Goal: Transaction & Acquisition: Purchase product/service

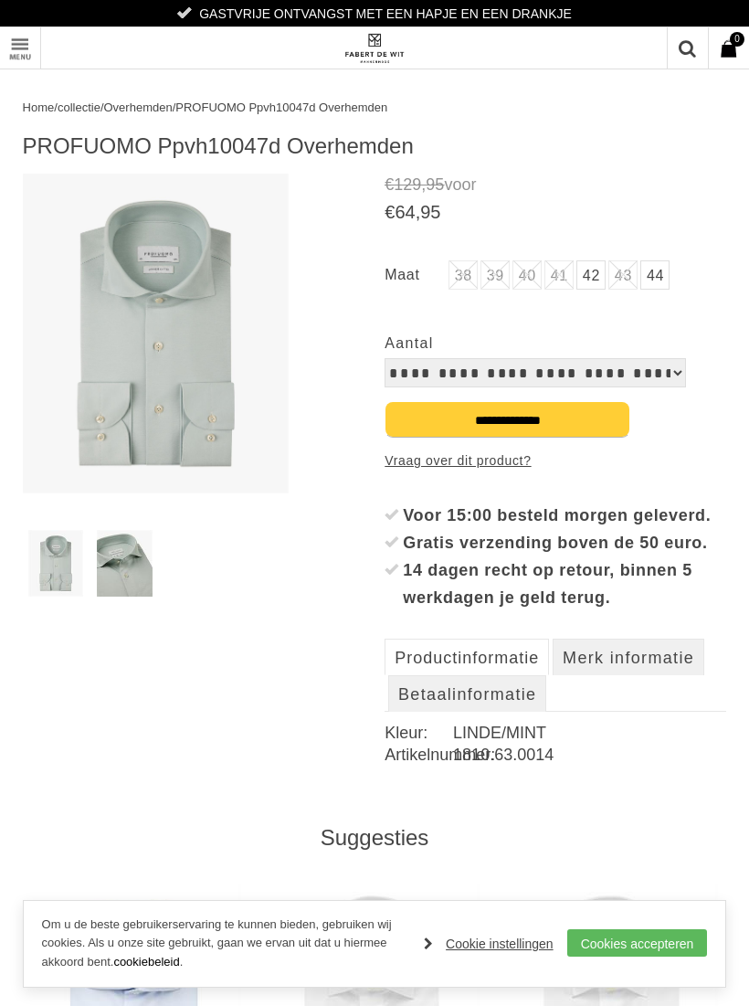
click at [155, 101] on span "Overhemden" at bounding box center [138, 108] width 69 height 14
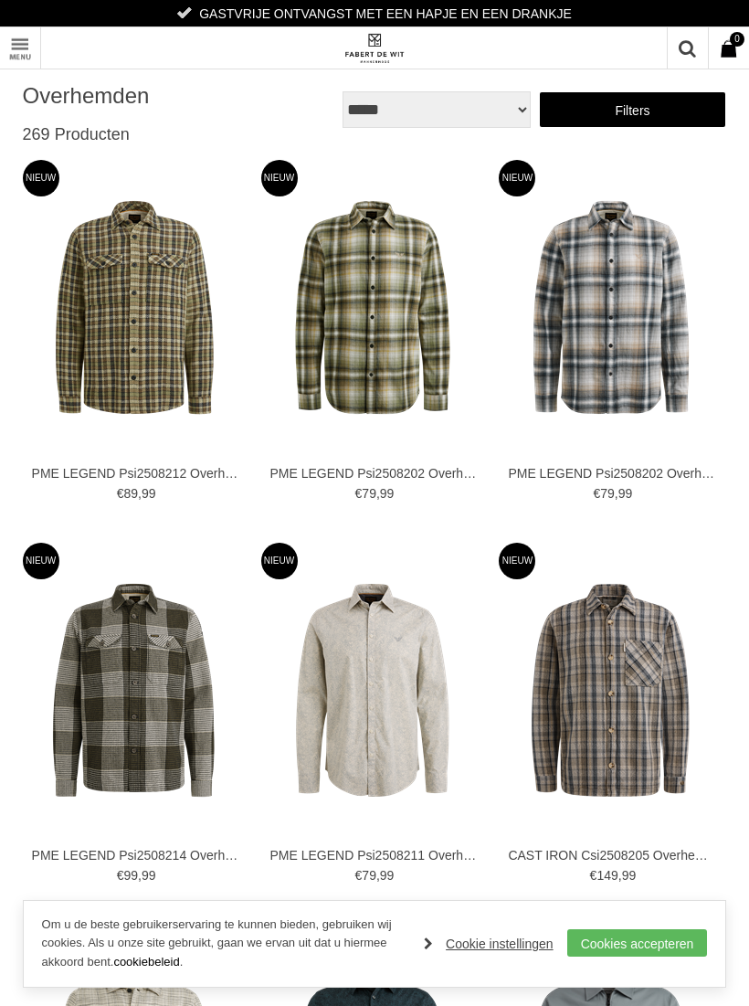
click at [589, 113] on link "Filters" at bounding box center [633, 109] width 188 height 37
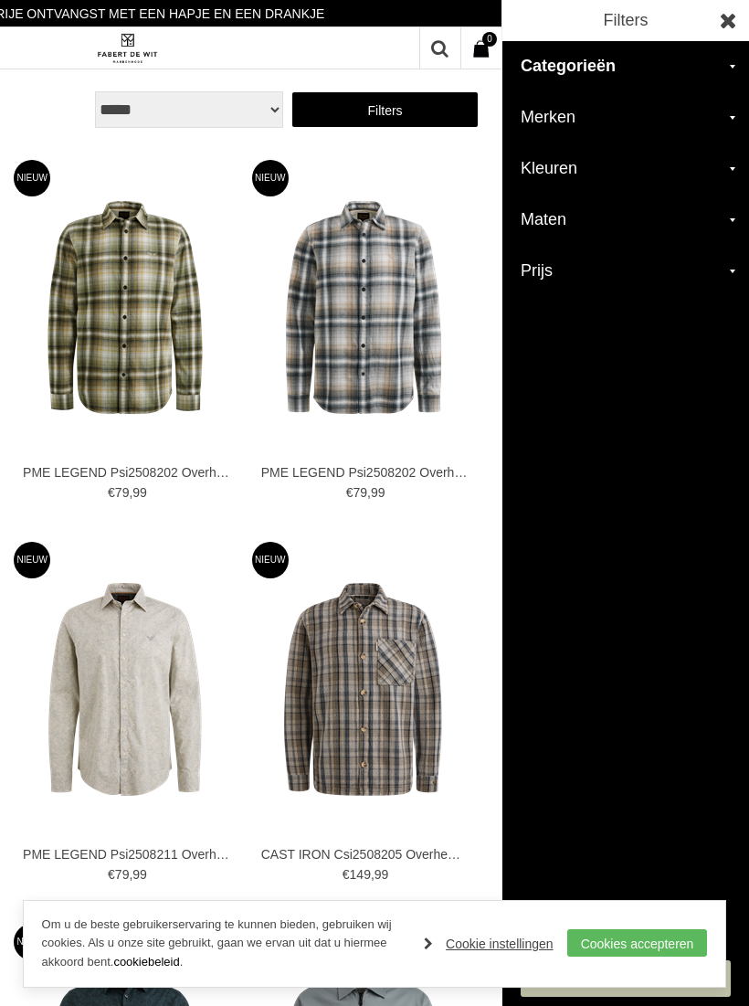
click at [738, 110] on h2 "Merken" at bounding box center [626, 117] width 247 height 51
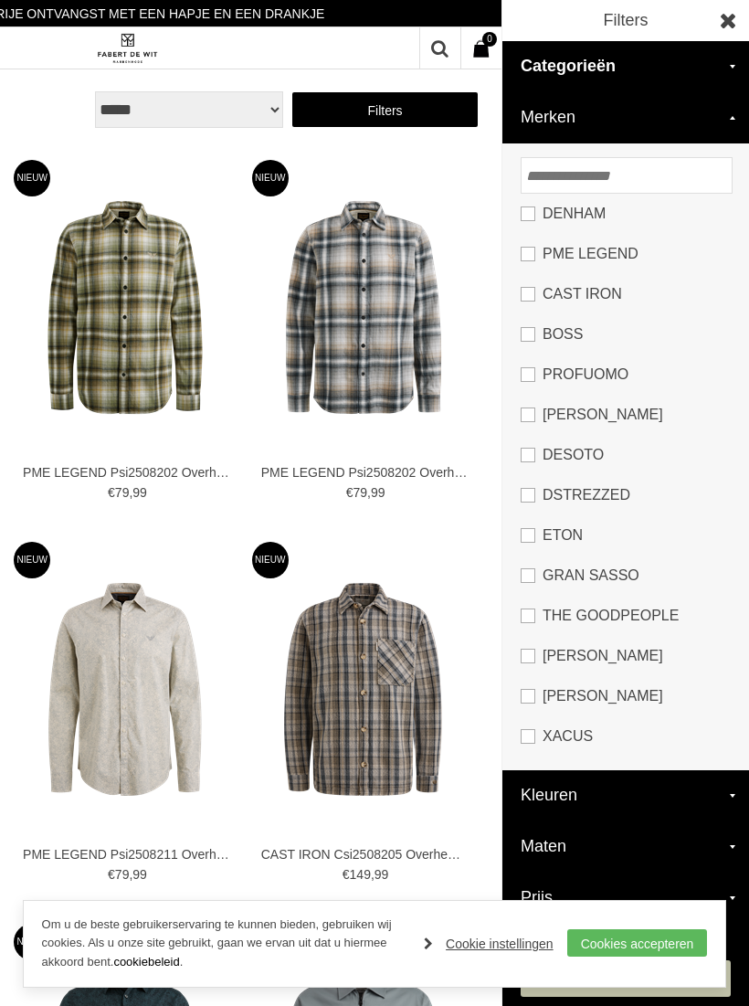
click at [542, 357] on link "PROFUOMO" at bounding box center [626, 375] width 210 height 40
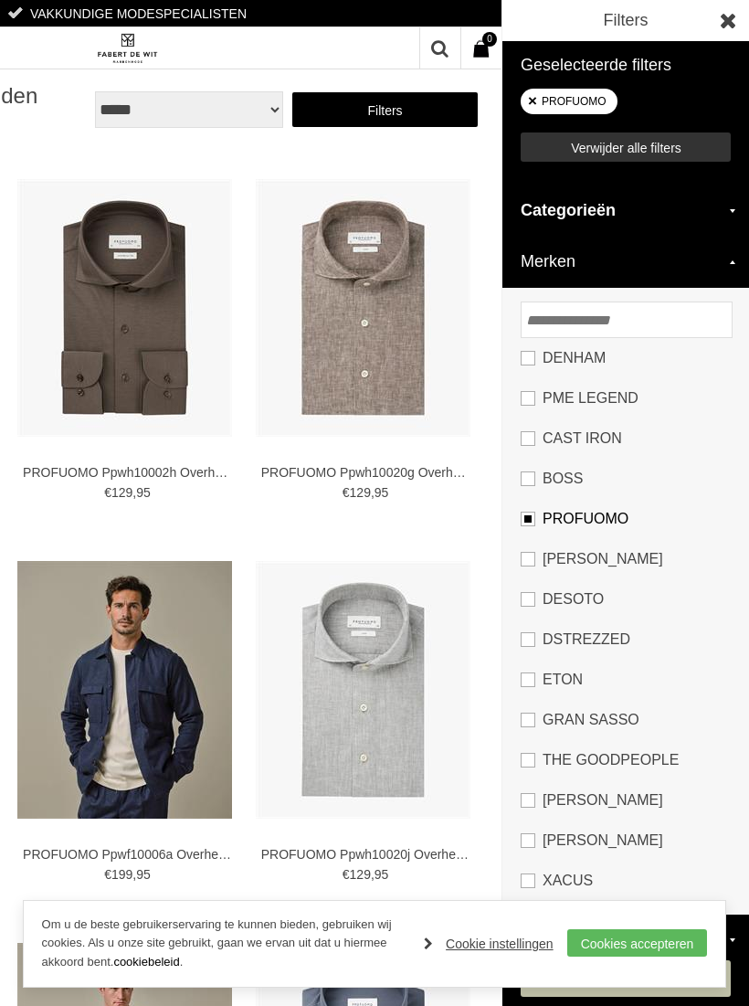
click at [722, 27] on link at bounding box center [728, 20] width 41 height 41
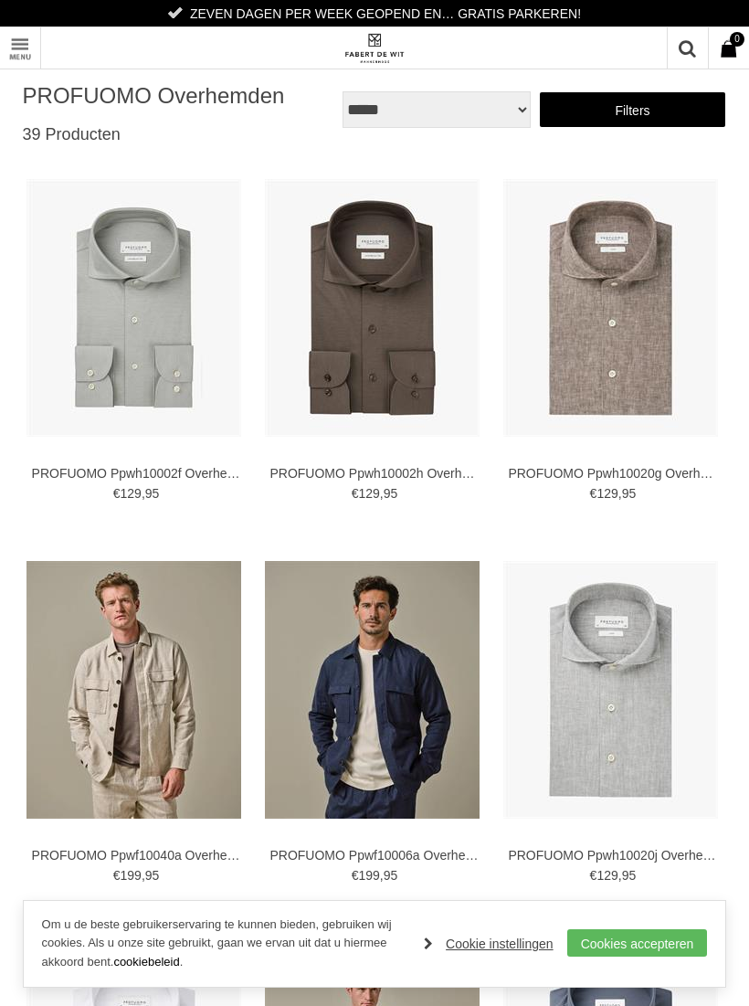
click at [0, 0] on img at bounding box center [0, 0] width 0 height 0
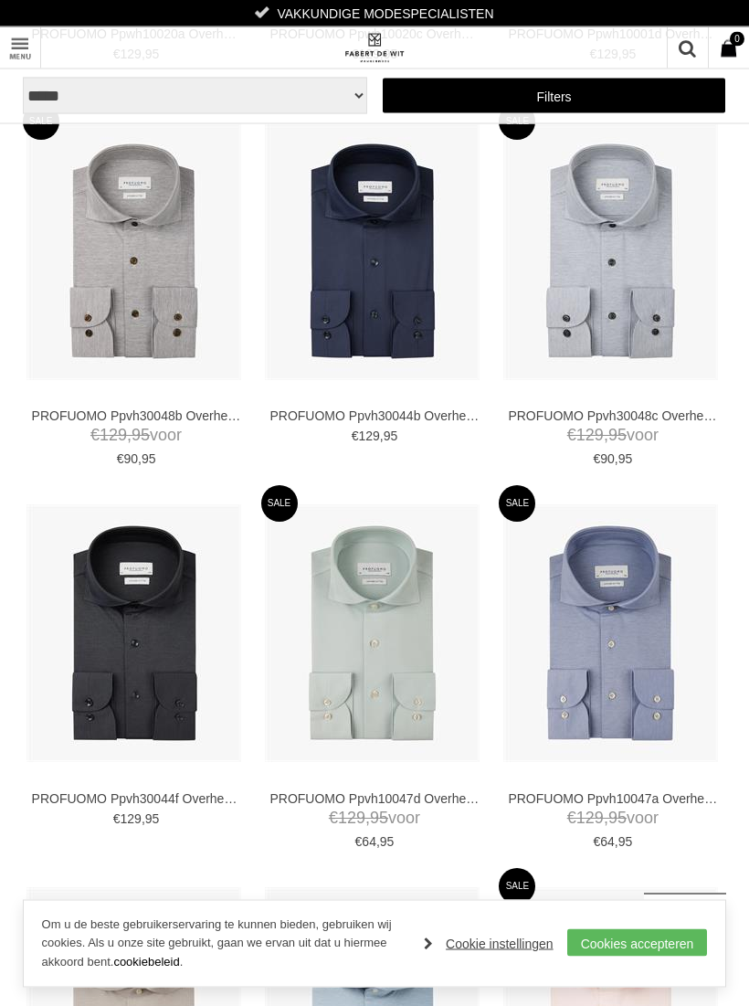
scroll to position [1204, 0]
click at [0, 0] on img at bounding box center [0, 0] width 0 height 0
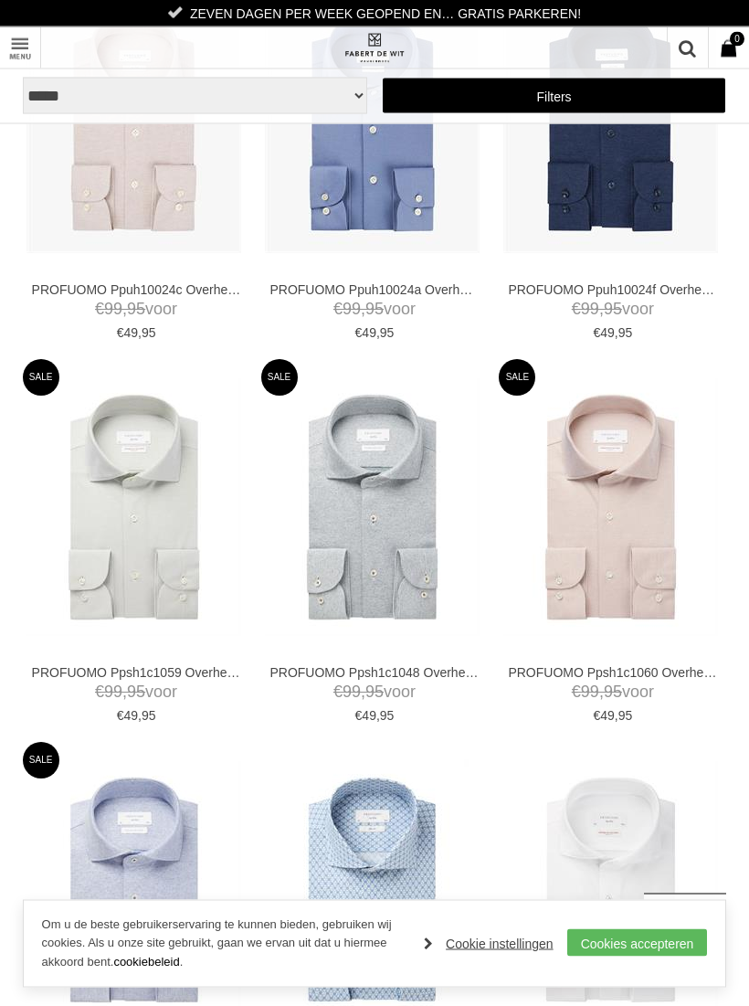
scroll to position [2478, 0]
click at [0, 0] on img at bounding box center [0, 0] width 0 height 0
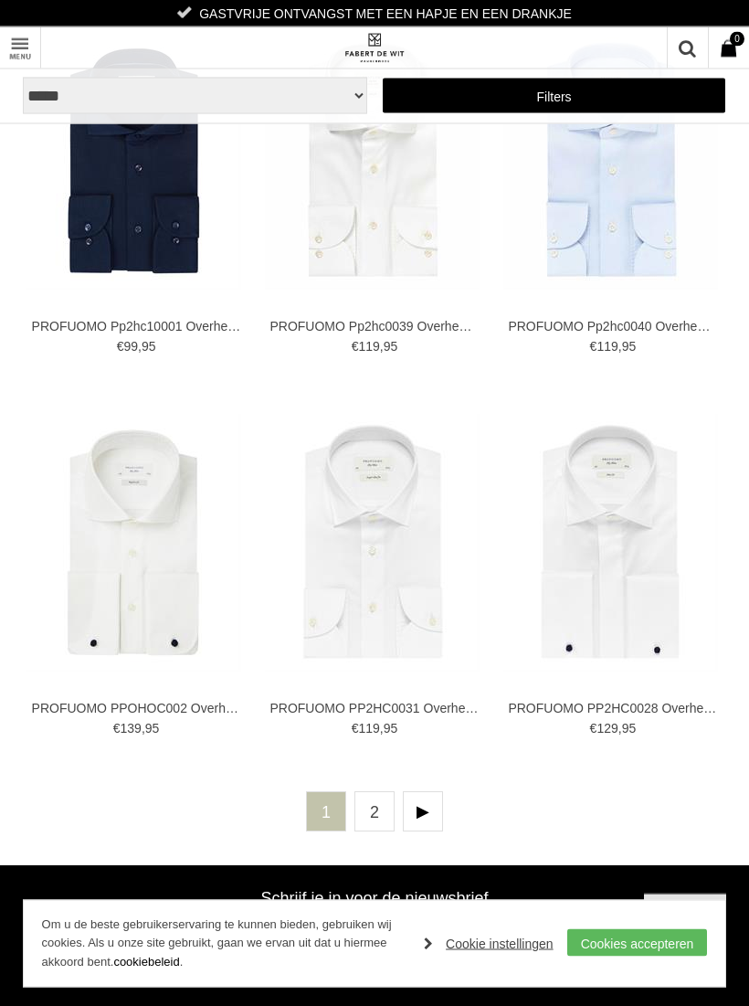
scroll to position [3972, 0]
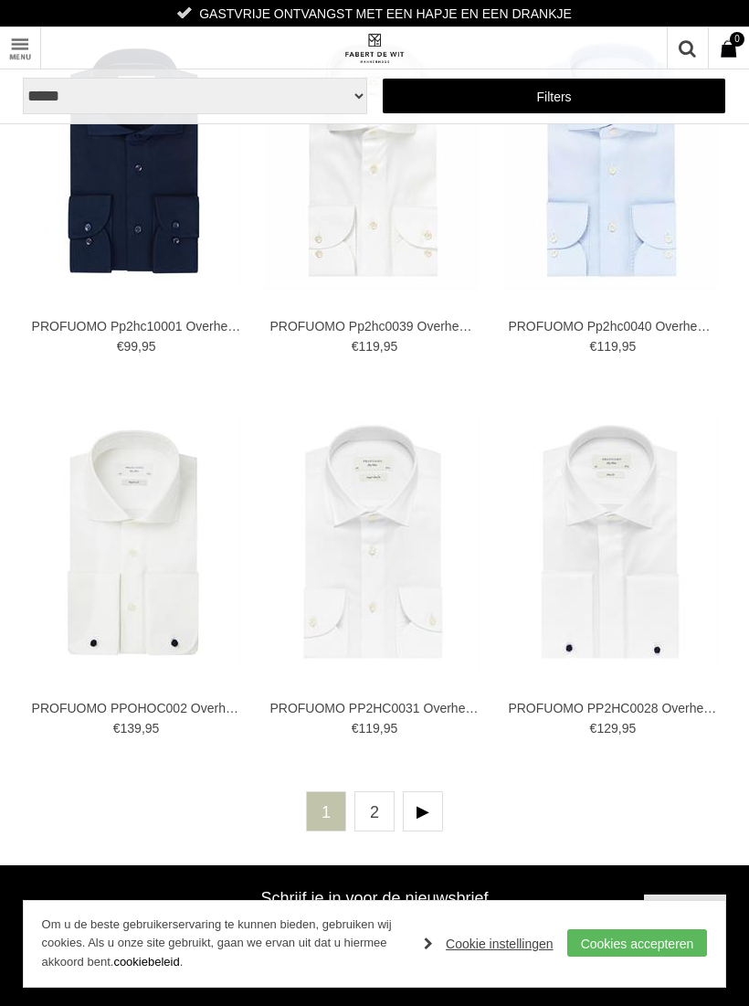
click at [373, 804] on link "2" at bounding box center [375, 811] width 40 height 40
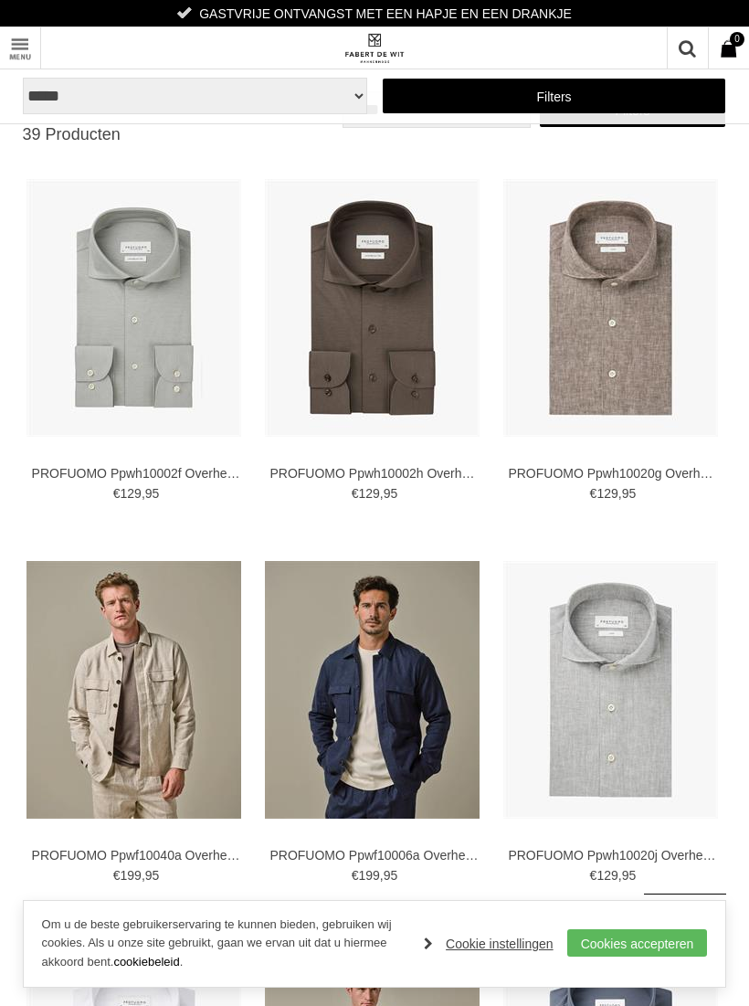
scroll to position [4005, 0]
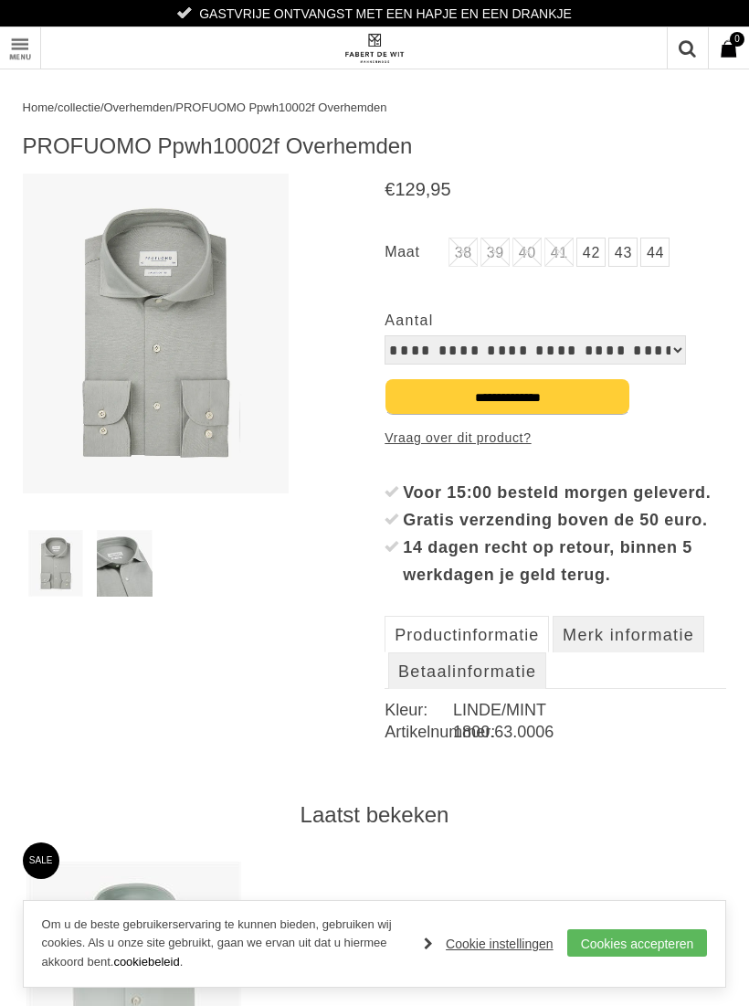
click at [109, 380] on img at bounding box center [156, 334] width 267 height 320
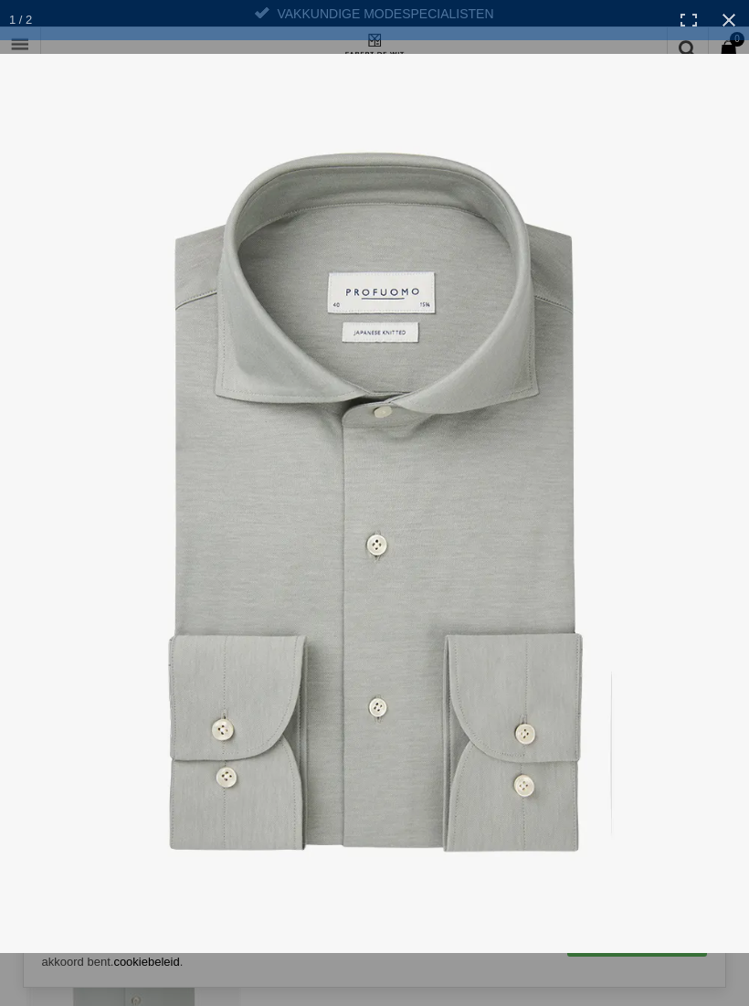
click at [729, 25] on link at bounding box center [729, 20] width 40 height 40
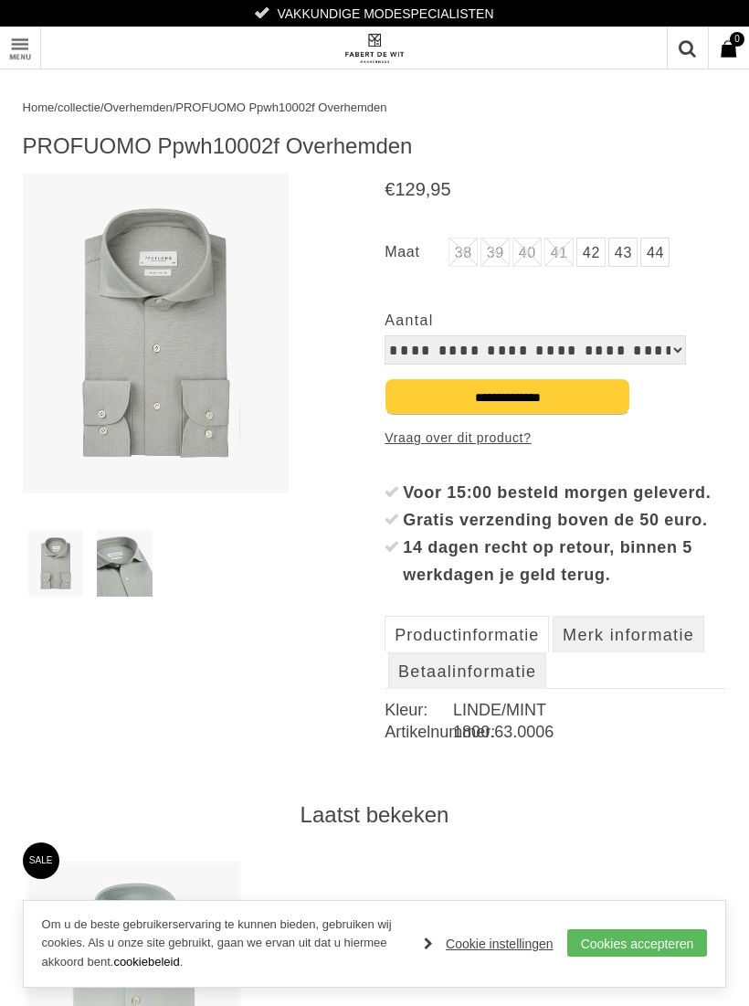
click at [678, 325] on div "**********" at bounding box center [556, 335] width 342 height 58
click at [669, 346] on select "**********" at bounding box center [536, 349] width 302 height 29
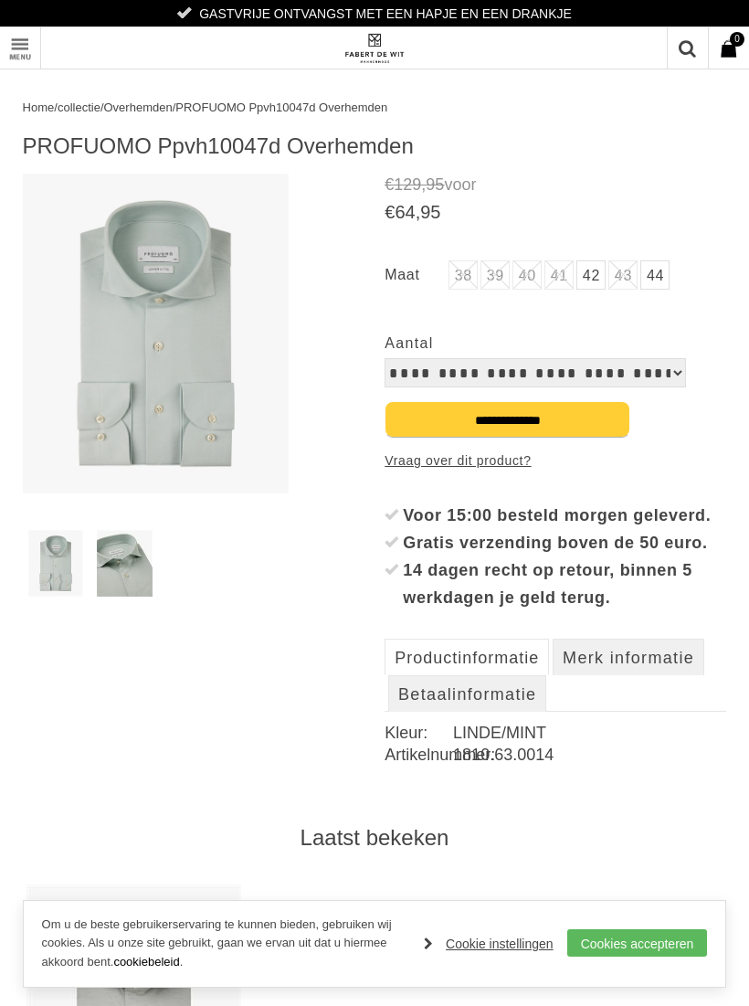
click at [135, 300] on img at bounding box center [156, 334] width 267 height 320
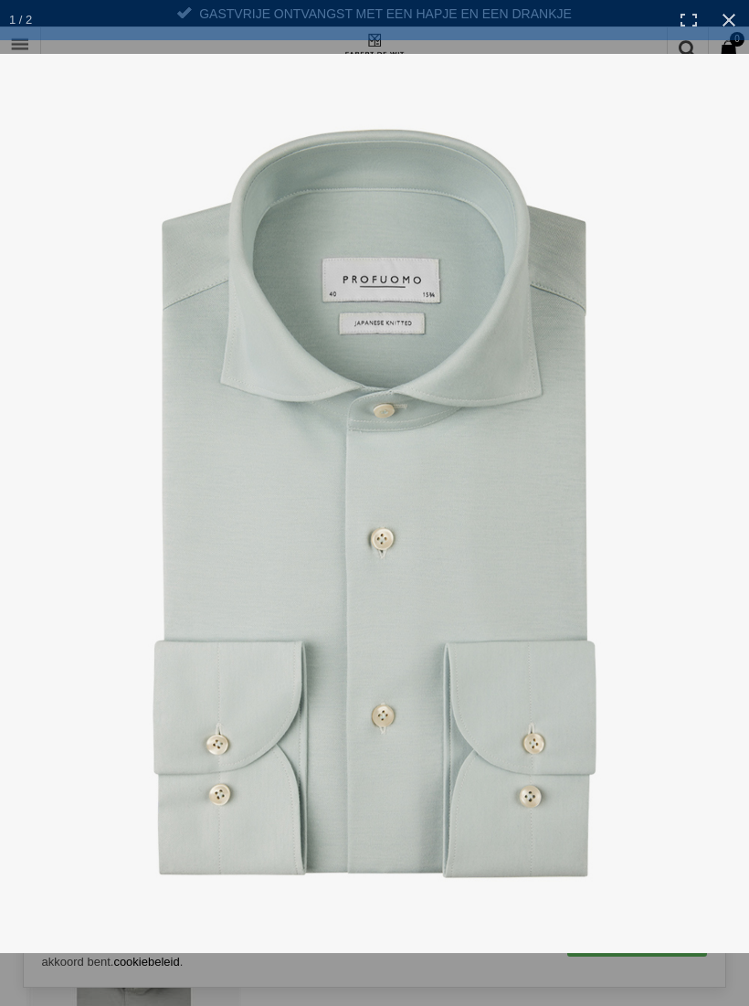
click at [725, 25] on link at bounding box center [729, 20] width 40 height 40
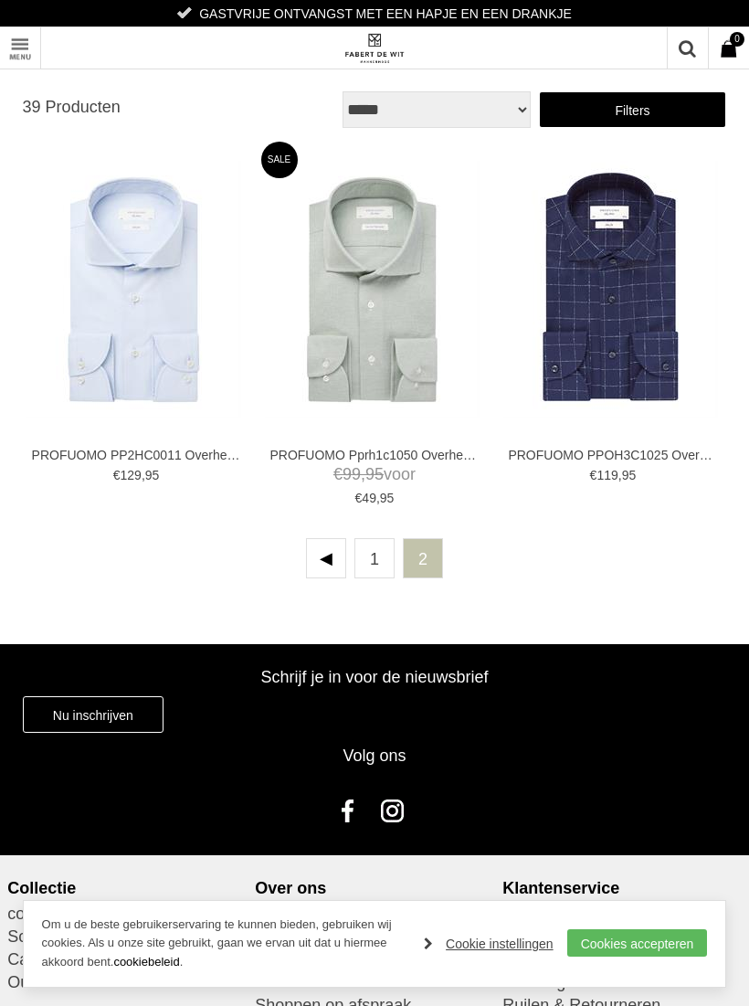
click at [0, 0] on img at bounding box center [0, 0] width 0 height 0
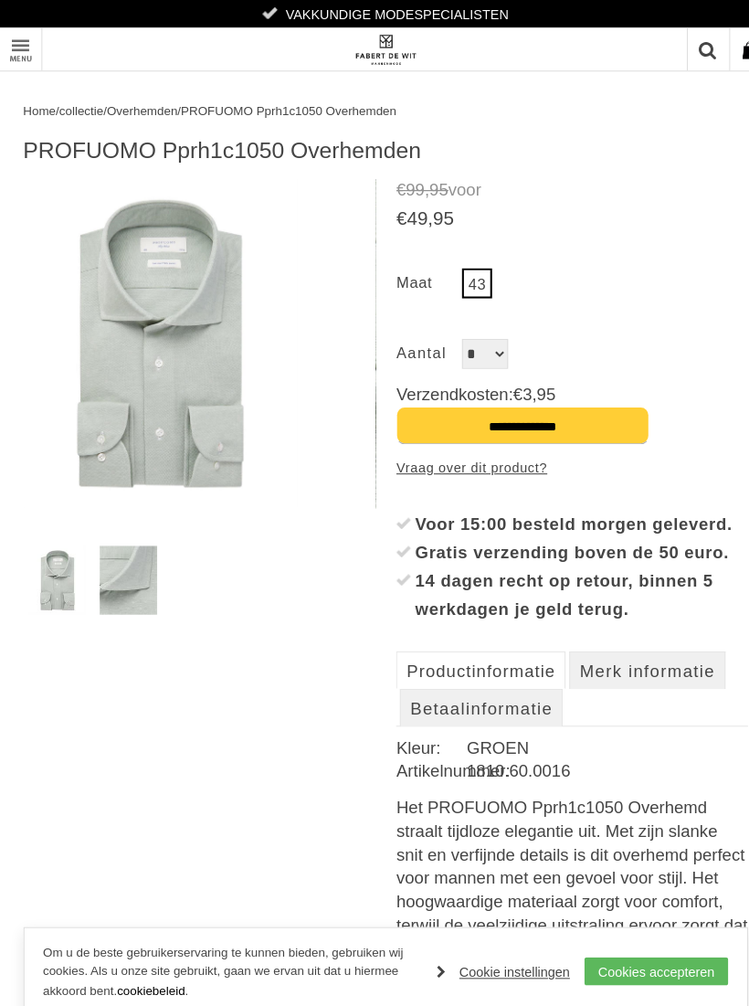
click at [113, 563] on img at bounding box center [125, 563] width 56 height 67
